Goal: Task Accomplishment & Management: Manage account settings

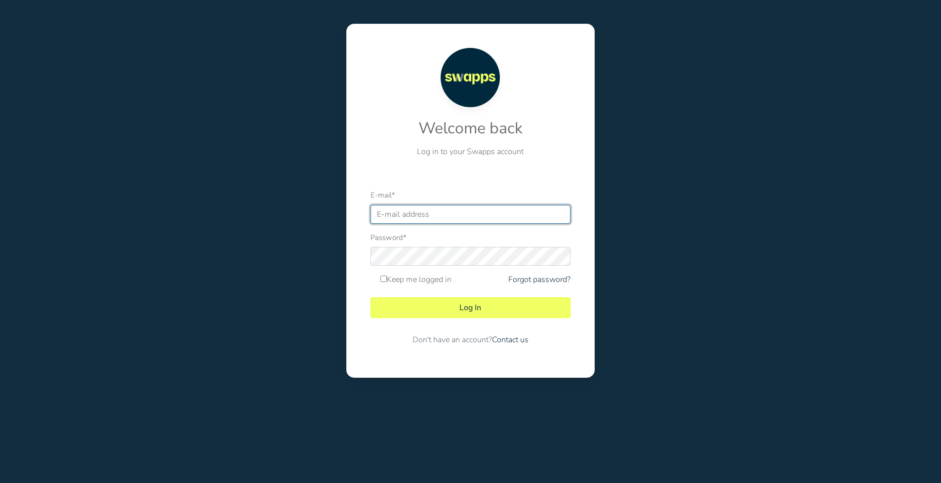
click at [421, 214] on input "E-mail *" at bounding box center [470, 214] width 200 height 19
click at [622, 209] on div "Welcome back Log in to your Swapps account E-mail * Password * Keep me logged i…" at bounding box center [470, 201] width 395 height 354
click at [452, 215] on input "E-mail *" at bounding box center [470, 214] width 200 height 19
type input "admin-swapps"
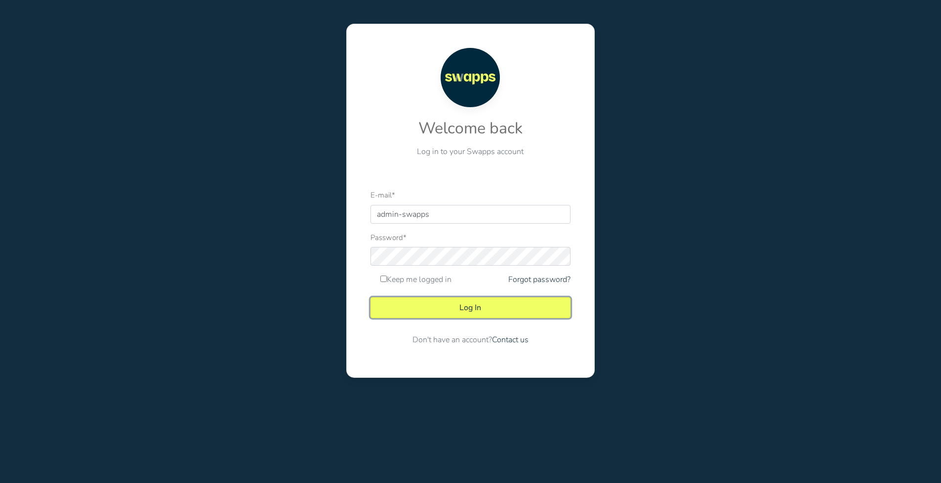
click at [443, 298] on button "Log In" at bounding box center [470, 307] width 200 height 21
click at [447, 307] on button "Log In" at bounding box center [470, 307] width 200 height 21
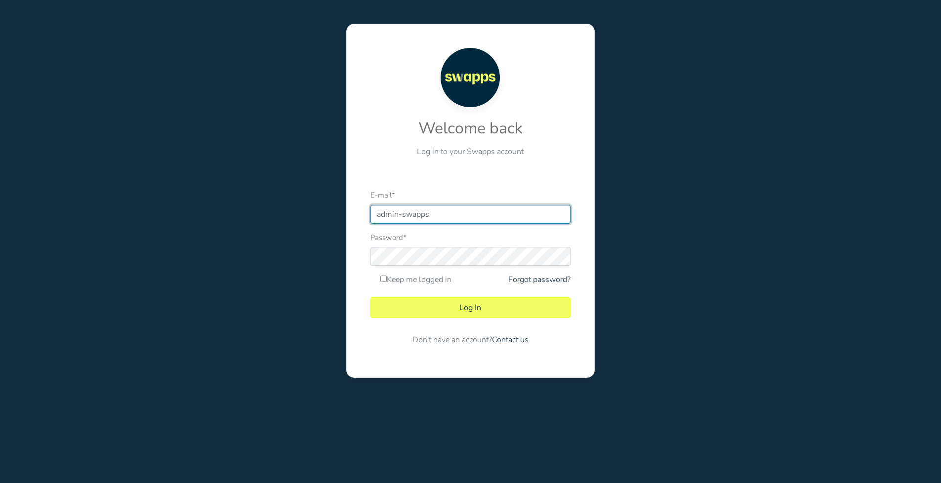
click at [461, 215] on input "admin-swapps" at bounding box center [470, 214] width 200 height 19
click at [652, 247] on div "Welcome back Log in to your Swapps account E-mail * admin-swapps Password * Kee…" at bounding box center [470, 201] width 395 height 354
click at [505, 212] on input "admin-swapps" at bounding box center [470, 214] width 200 height 19
drag, startPoint x: 307, startPoint y: 78, endPoint x: 306, endPoint y: 0, distance: 77.0
click at [310, 68] on div "Welcome back Log in to your Swapps account E-mail * admin-swapps Password * Kee…" at bounding box center [470, 201] width 395 height 354
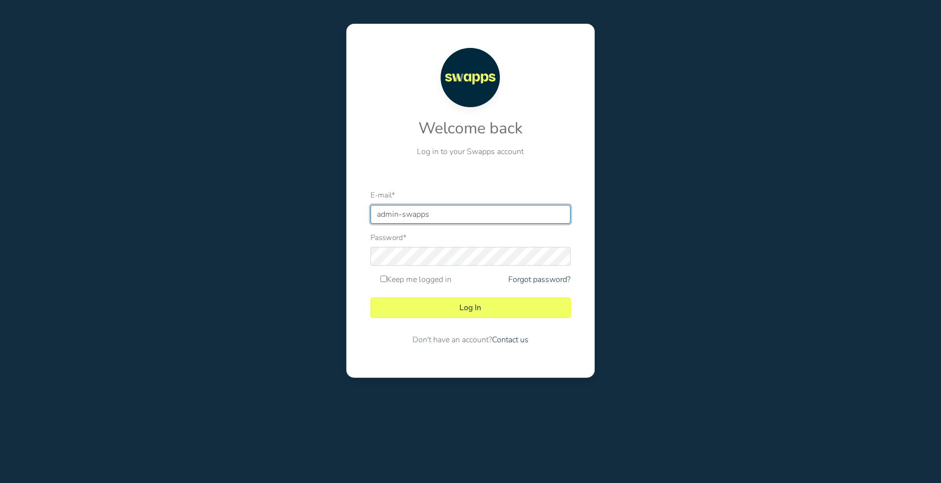
drag, startPoint x: 357, startPoint y: 218, endPoint x: 264, endPoint y: 222, distance: 92.4
click at [264, 222] on div "Welcome back Log in to your Swapps account E-mail * admin-swapps Password * Kee…" at bounding box center [471, 201] width 956 height 402
type input "[EMAIL_ADDRESS][DOMAIN_NAME]"
click at [483, 215] on input "[EMAIL_ADDRESS][DOMAIN_NAME]" at bounding box center [470, 214] width 200 height 19
click at [319, 277] on div "Welcome back Log in to your Swapps account E-mail * contabilidad@swapps.com Pas…" at bounding box center [470, 201] width 395 height 354
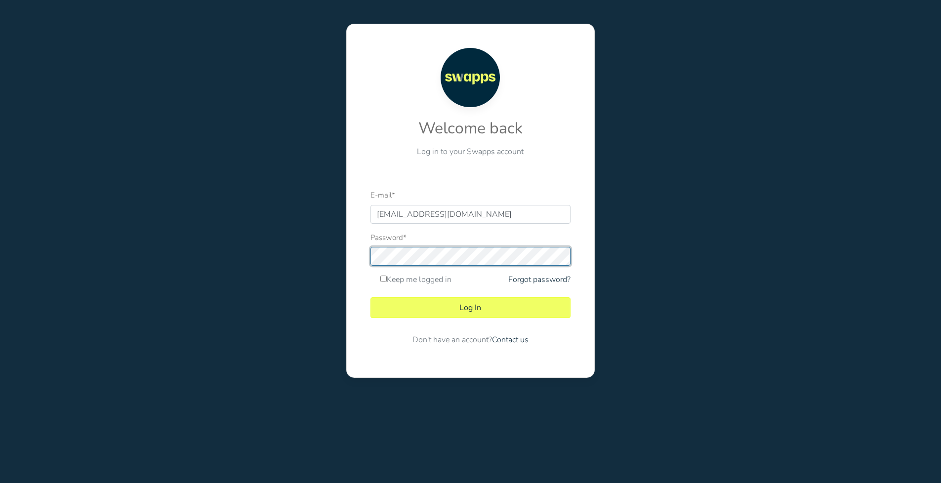
click at [293, 250] on div "Welcome back Log in to your Swapps account E-mail * contabilidad@swapps.com Pas…" at bounding box center [470, 201] width 395 height 354
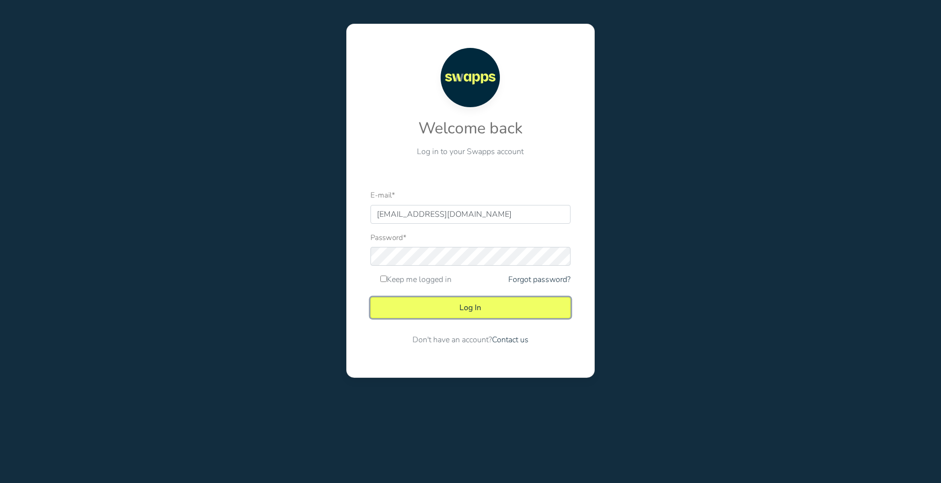
click at [445, 304] on button "Log In" at bounding box center [470, 307] width 200 height 21
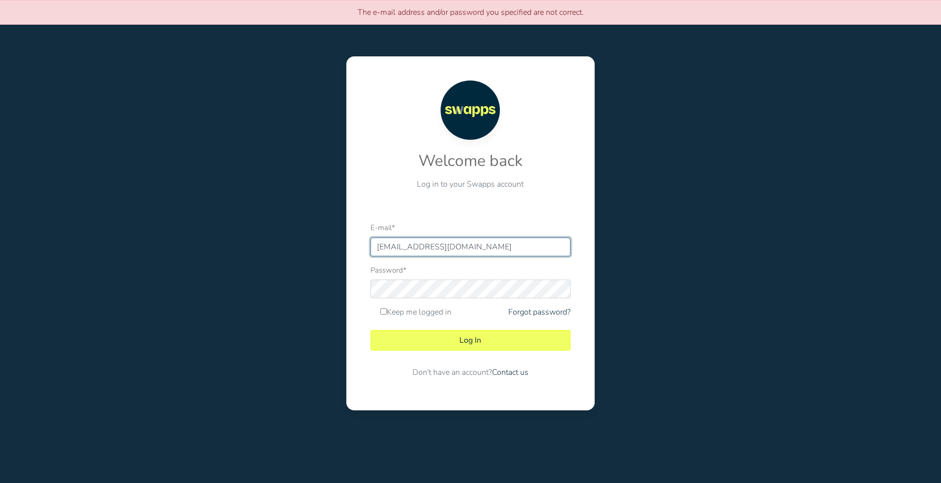
click at [508, 244] on input "[EMAIL_ADDRESS][DOMAIN_NAME]" at bounding box center [470, 247] width 200 height 19
type input "[EMAIL_ADDRESS][DOMAIN_NAME]"
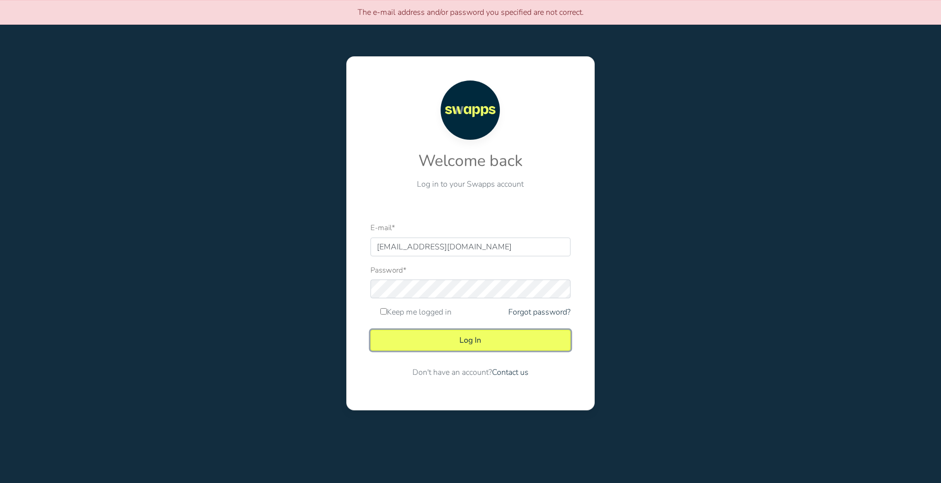
click at [457, 335] on button "Log In" at bounding box center [470, 340] width 200 height 21
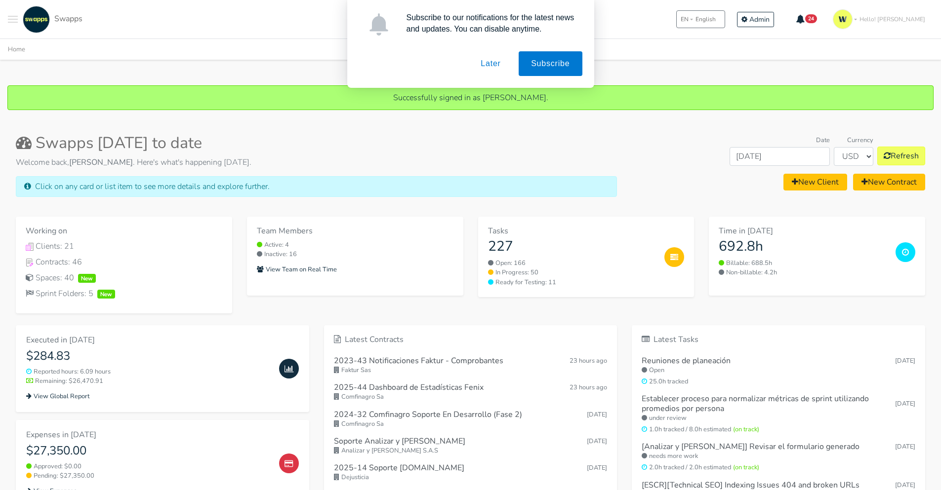
click at [916, 24] on div "Subscribe to our notifications for the latest news and updates. You can disable…" at bounding box center [470, 44] width 941 height 88
click at [918, 21] on div "Subscribe to our notifications for the latest news and updates. You can disable…" at bounding box center [470, 44] width 941 height 88
click at [831, 87] on div "Subscribe to our notifications for the latest news and updates. You can disable…" at bounding box center [470, 44] width 941 height 88
click at [795, 19] on div "Subscribe to our notifications for the latest news and updates. You can disable…" at bounding box center [470, 44] width 941 height 88
click at [494, 59] on button "Later" at bounding box center [490, 63] width 44 height 25
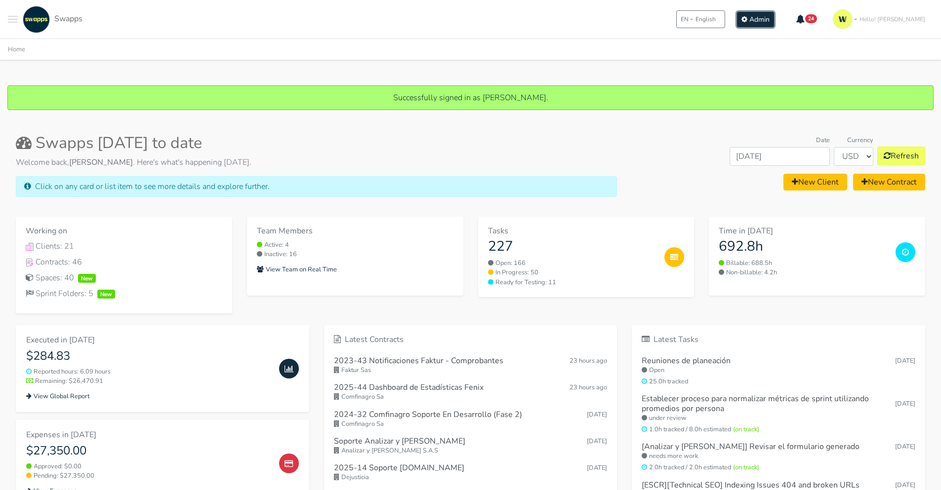
click at [747, 20] on icon "Main navigation" at bounding box center [744, 19] width 6 height 7
